Goal: Task Accomplishment & Management: Manage account settings

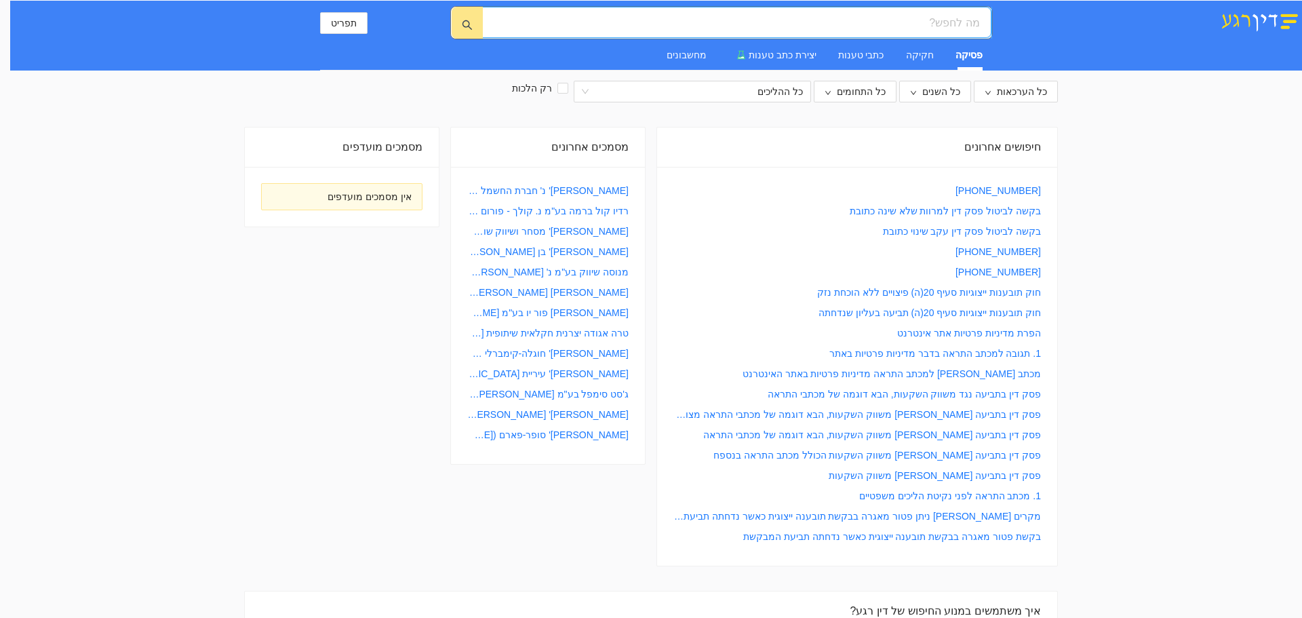
click at [848, 26] on input "search" at bounding box center [742, 22] width 475 height 17
click at [326, 26] on button "תפריט" at bounding box center [343, 23] width 47 height 22
click at [1010, 153] on div "חיפושים אחרונים" at bounding box center [857, 146] width 368 height 39
click at [963, 15] on input "search" at bounding box center [742, 22] width 475 height 17
type input "הוצאות גביה פלאפון"
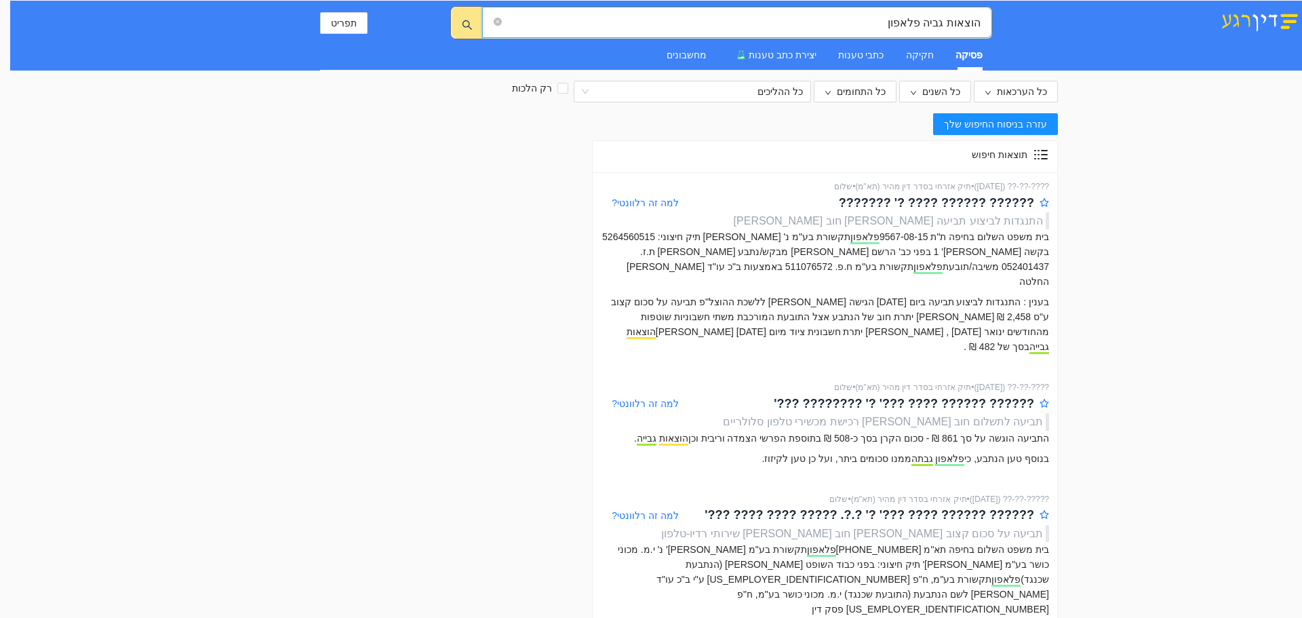
click at [1255, 18] on img at bounding box center [1259, 20] width 85 height 23
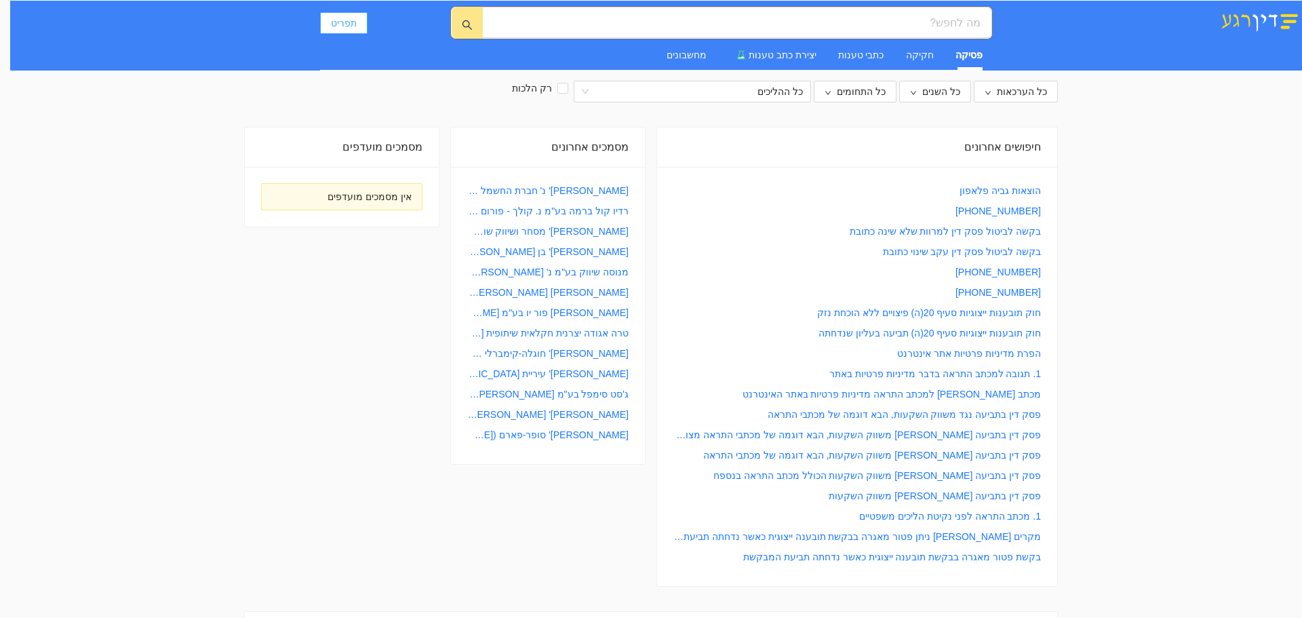
click at [347, 14] on button "תפריט" at bounding box center [343, 23] width 47 height 22
click at [356, 146] on span "התנתקות" at bounding box center [378, 146] width 100 height 15
